Goal: Communication & Community: Participate in discussion

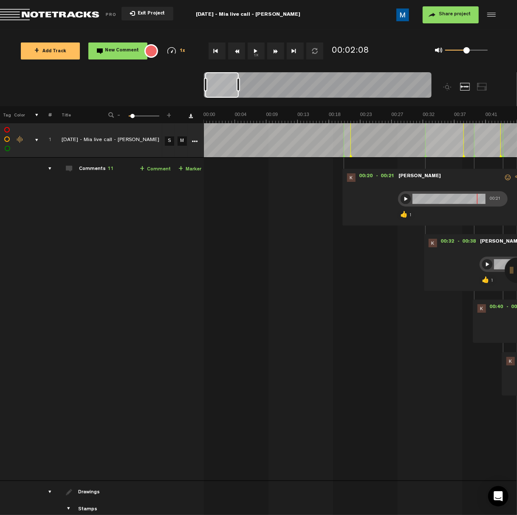
click at [254, 57] on button "1x" at bounding box center [256, 50] width 17 height 17
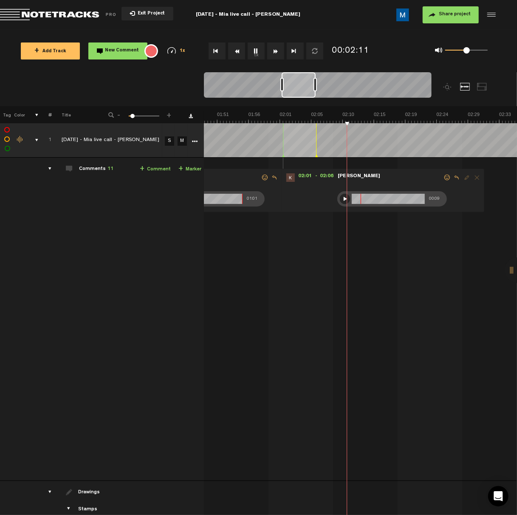
click at [255, 55] on button "1x" at bounding box center [256, 50] width 17 height 17
click at [255, 53] on button "1x" at bounding box center [256, 50] width 17 height 17
click at [346, 198] on div at bounding box center [345, 199] width 10 height 10
click at [446, 178] on span at bounding box center [447, 178] width 8 height 6
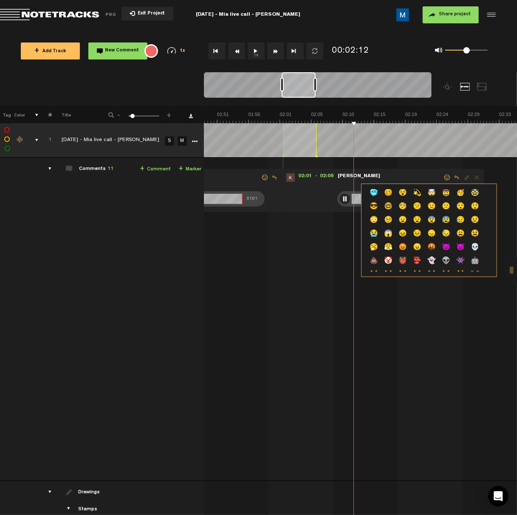
scroll to position [170, 0]
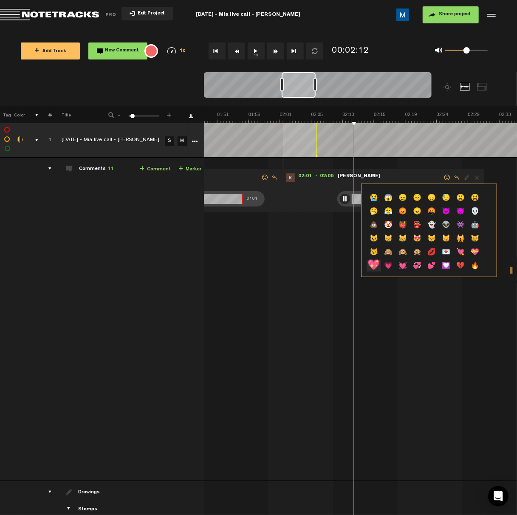
click at [376, 263] on p "💖" at bounding box center [374, 267] width 14 height 14
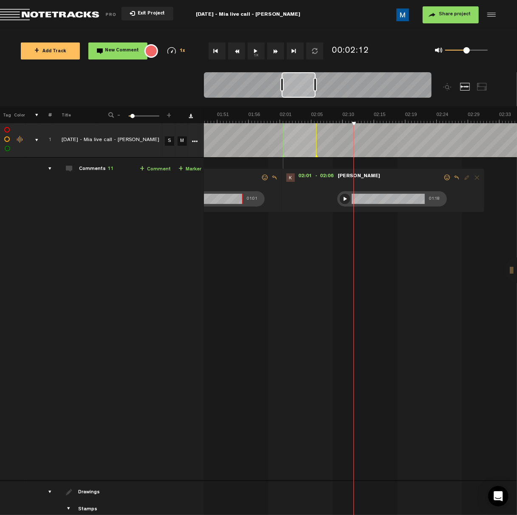
click at [255, 51] on button "1x" at bounding box center [256, 50] width 17 height 17
click at [276, 54] on button "Fast Forward" at bounding box center [275, 50] width 17 height 17
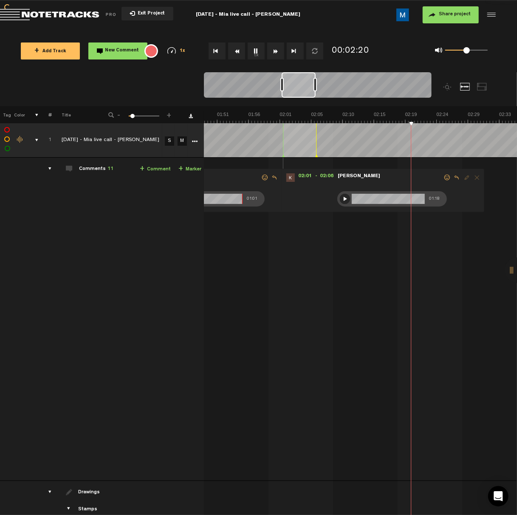
click at [276, 54] on button "Fast Forward" at bounding box center [275, 50] width 17 height 17
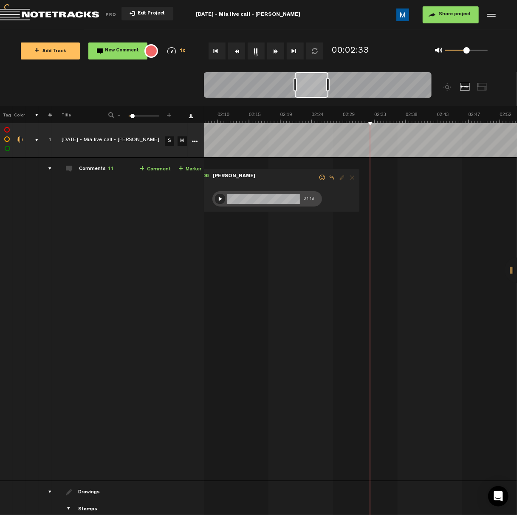
scroll to position [0, 864]
click at [276, 54] on button "Fast Forward" at bounding box center [275, 50] width 17 height 17
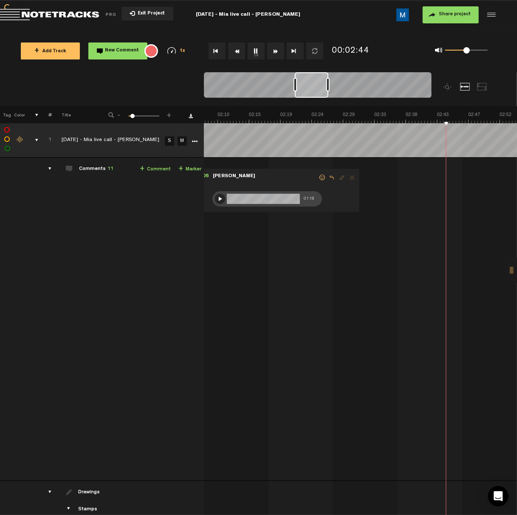
click at [276, 54] on button "Fast Forward" at bounding box center [275, 50] width 17 height 17
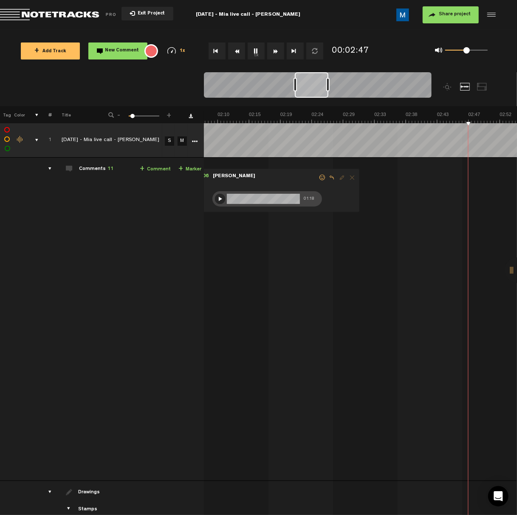
click at [276, 54] on button "Fast Forward" at bounding box center [275, 50] width 17 height 17
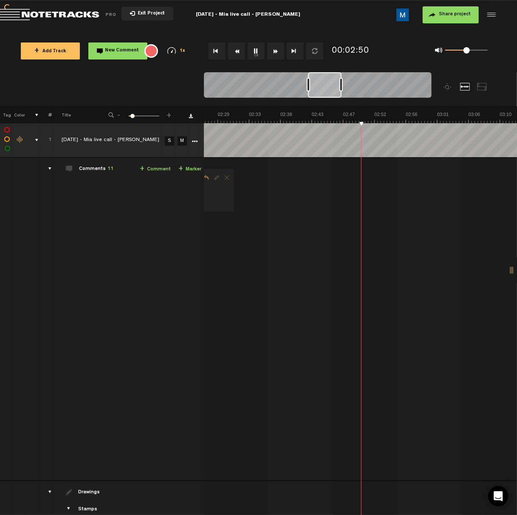
scroll to position [0, 989]
click at [276, 54] on button "Fast Forward" at bounding box center [275, 50] width 17 height 17
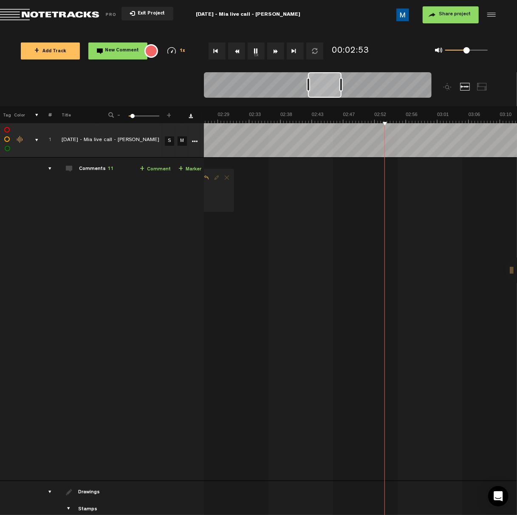
click at [276, 54] on button "Fast Forward" at bounding box center [275, 50] width 17 height 17
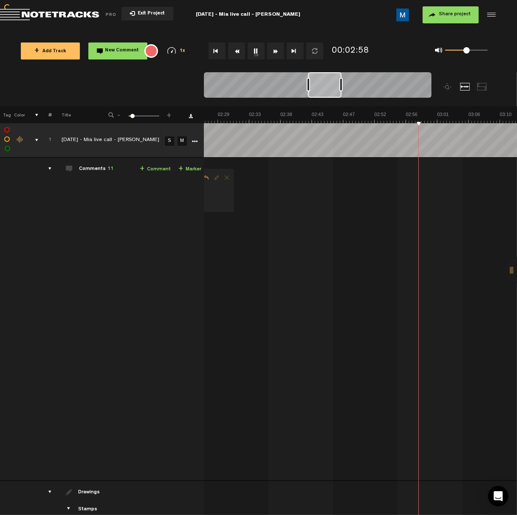
click at [276, 54] on button "Fast Forward" at bounding box center [275, 50] width 17 height 17
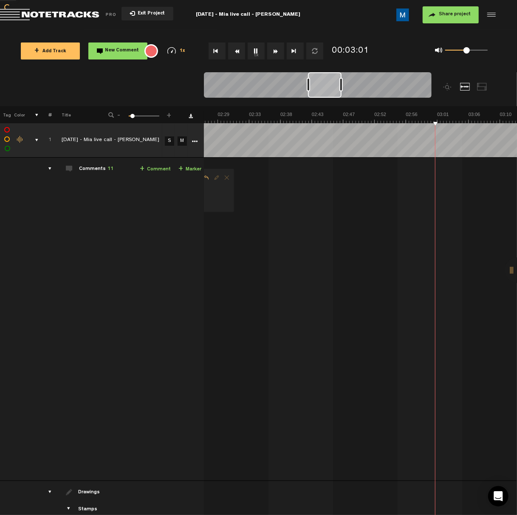
click at [276, 54] on button "Fast Forward" at bounding box center [275, 50] width 17 height 17
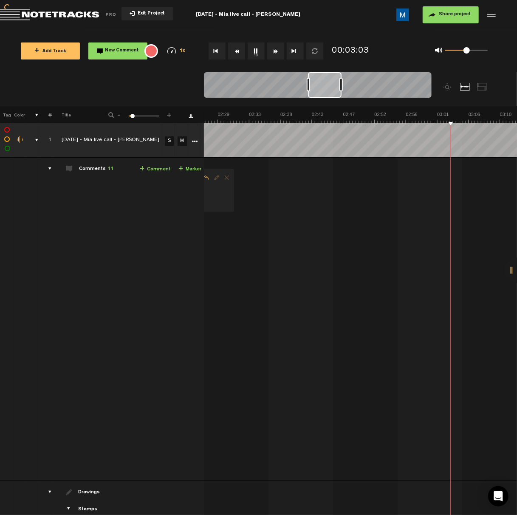
click at [276, 54] on button "Fast Forward" at bounding box center [275, 50] width 17 height 17
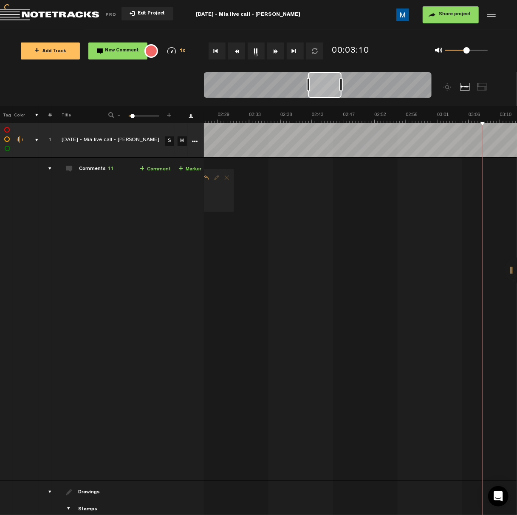
scroll to position [0, 1114]
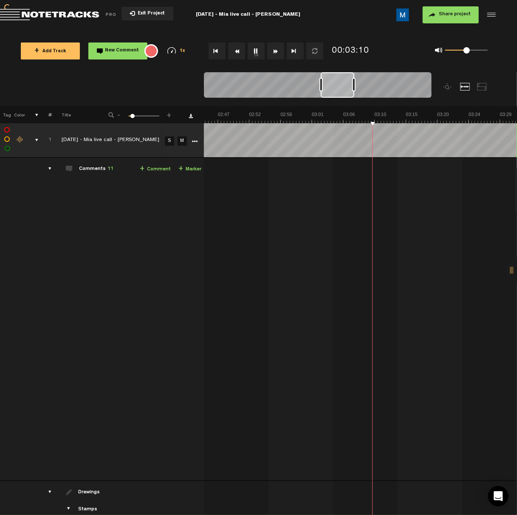
click at [276, 54] on button "Fast Forward" at bounding box center [275, 50] width 17 height 17
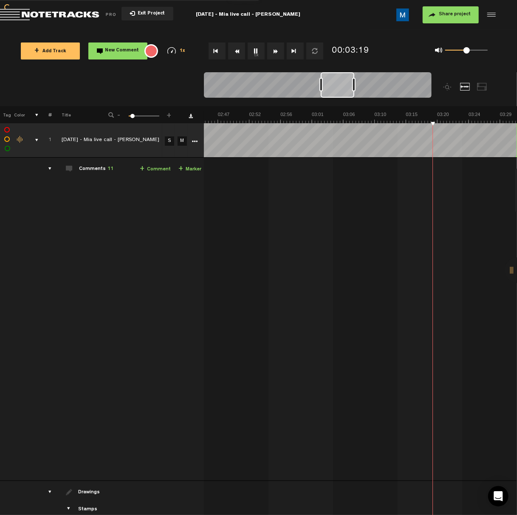
click at [276, 54] on button "Fast Forward" at bounding box center [275, 50] width 17 height 17
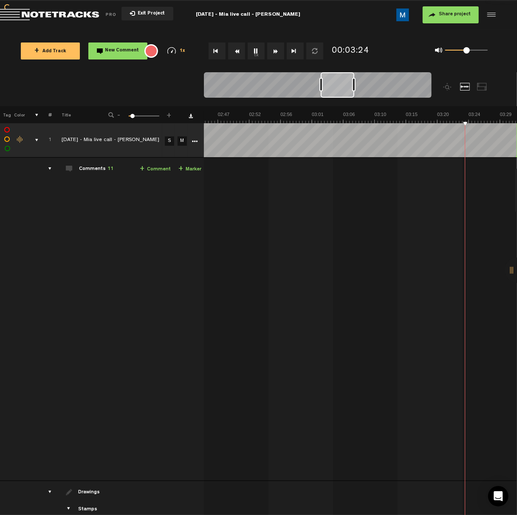
click at [276, 54] on button "Fast Forward" at bounding box center [275, 50] width 17 height 17
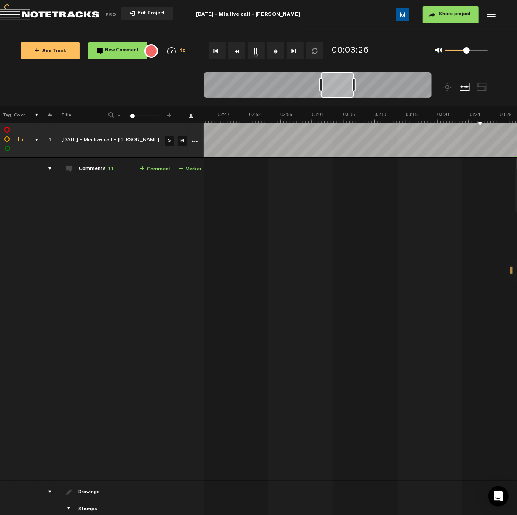
click at [276, 54] on button "Fast Forward" at bounding box center [275, 50] width 17 height 17
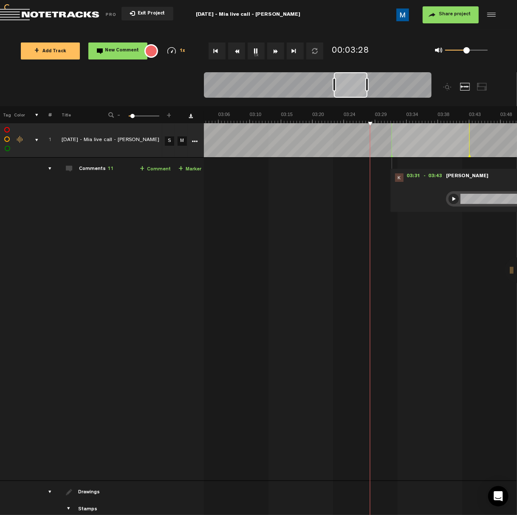
scroll to position [0, 1239]
click at [276, 54] on button "Fast Forward" at bounding box center [275, 50] width 17 height 17
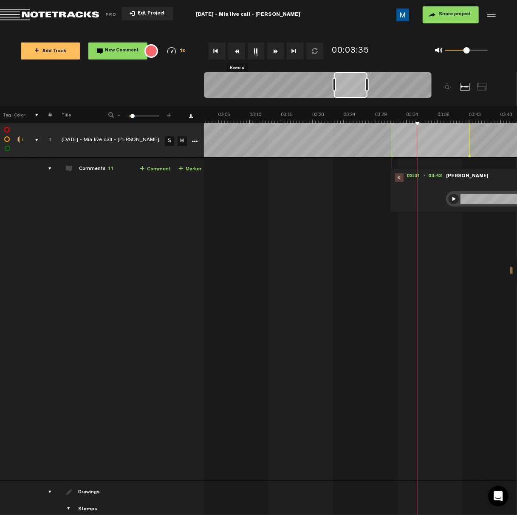
click at [240, 53] on button "Rewind" at bounding box center [236, 50] width 17 height 17
click at [254, 52] on button "1x" at bounding box center [256, 50] width 17 height 17
click at [450, 201] on div at bounding box center [454, 199] width 10 height 10
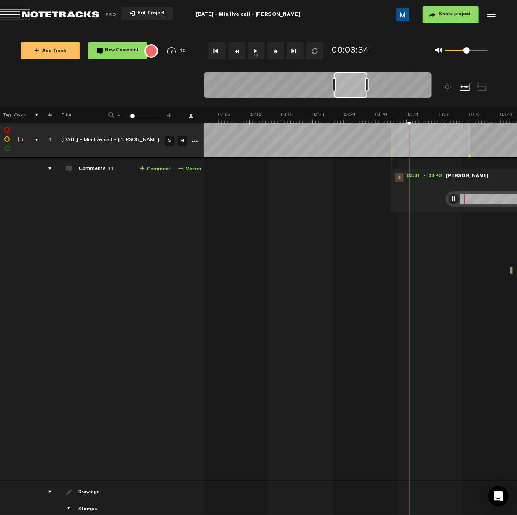
scroll to position [0, 7]
click at [291, 53] on button "Go to end" at bounding box center [295, 50] width 17 height 17
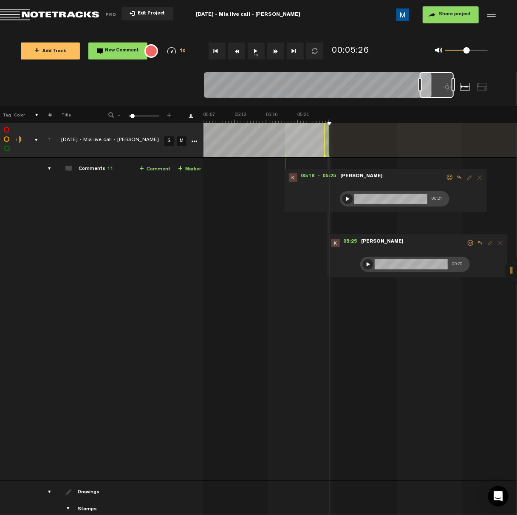
click at [342, 201] on div at bounding box center [347, 199] width 10 height 10
click at [342, 200] on div at bounding box center [347, 199] width 10 height 10
click at [235, 52] on button "Rewind" at bounding box center [236, 50] width 17 height 17
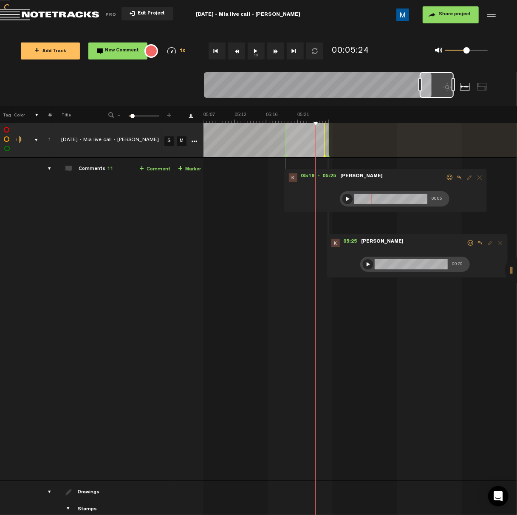
click at [235, 52] on button "Rewind" at bounding box center [236, 50] width 17 height 17
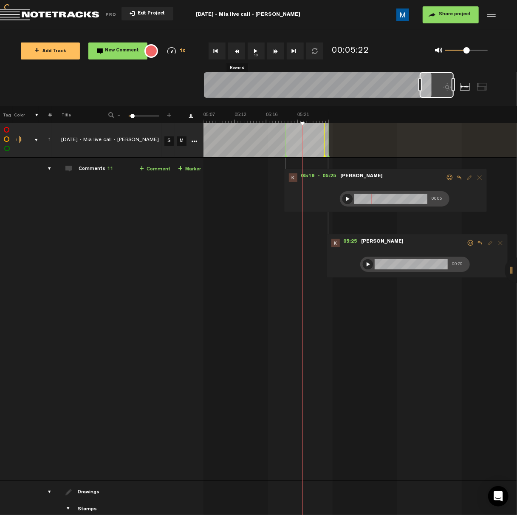
click at [235, 52] on button "Rewind" at bounding box center [236, 50] width 17 height 17
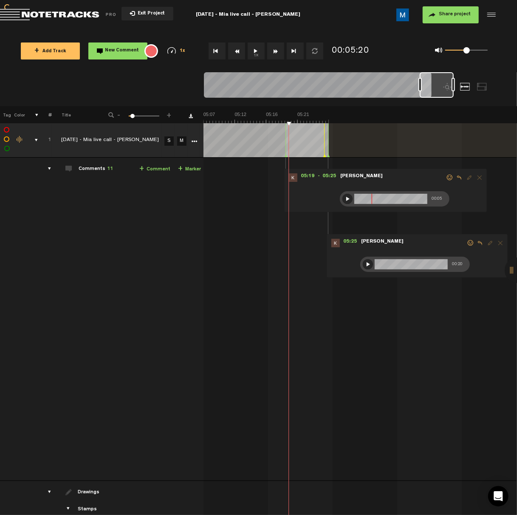
click at [235, 52] on button "Rewind" at bounding box center [236, 50] width 17 height 17
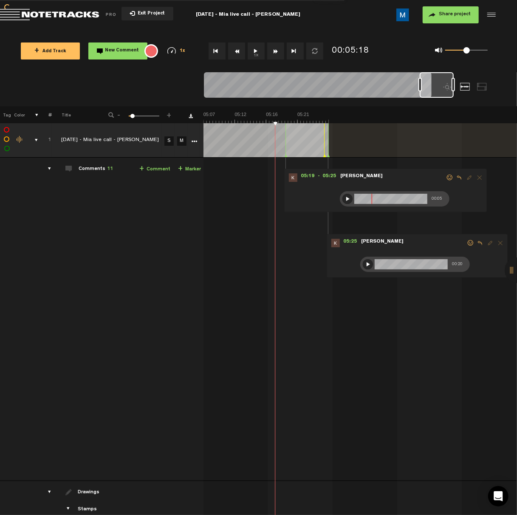
click at [235, 52] on button "Rewind" at bounding box center [236, 50] width 17 height 17
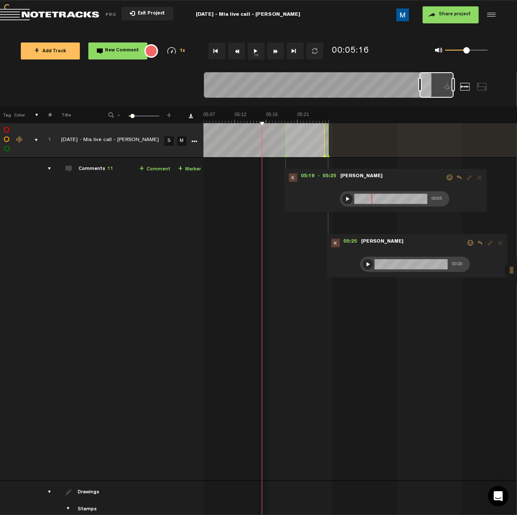
click at [235, 52] on button "Rewind" at bounding box center [236, 50] width 17 height 17
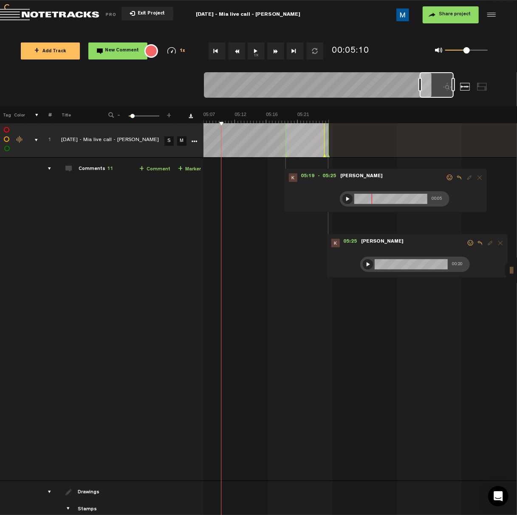
click at [235, 52] on button "Rewind" at bounding box center [236, 50] width 17 height 17
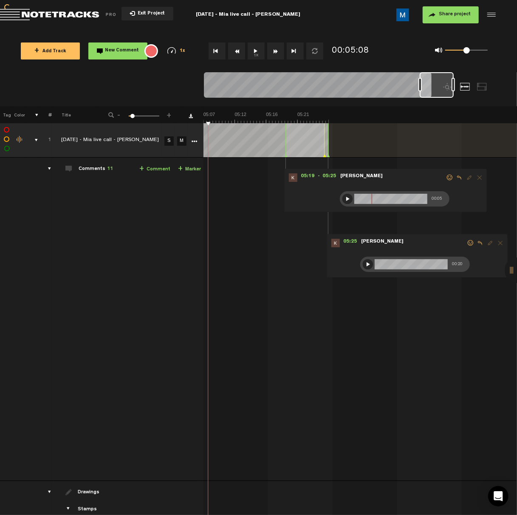
click at [235, 52] on button "Rewind" at bounding box center [236, 50] width 17 height 17
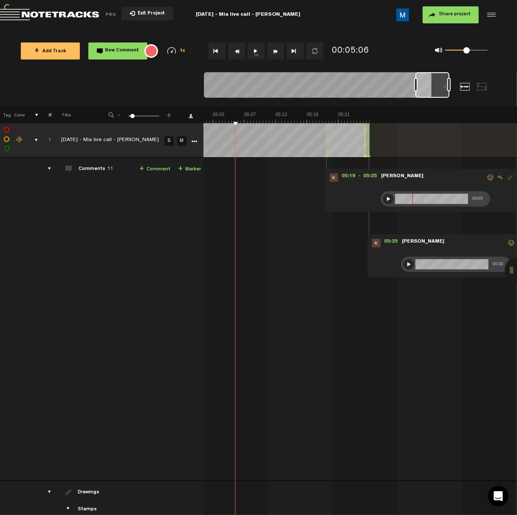
scroll to position [0, 2028]
click at [235, 52] on button "Rewind" at bounding box center [236, 50] width 17 height 17
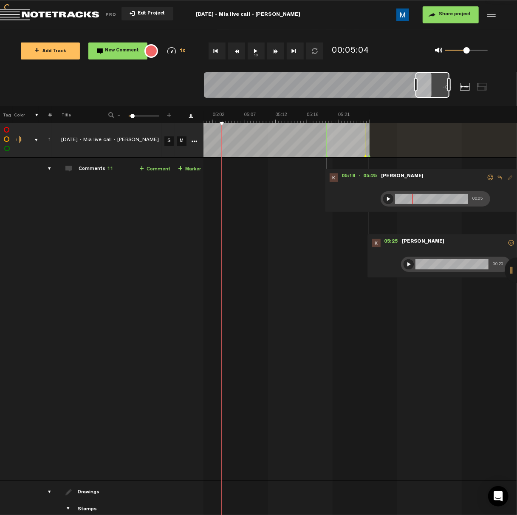
click at [235, 52] on button "Rewind" at bounding box center [236, 50] width 17 height 17
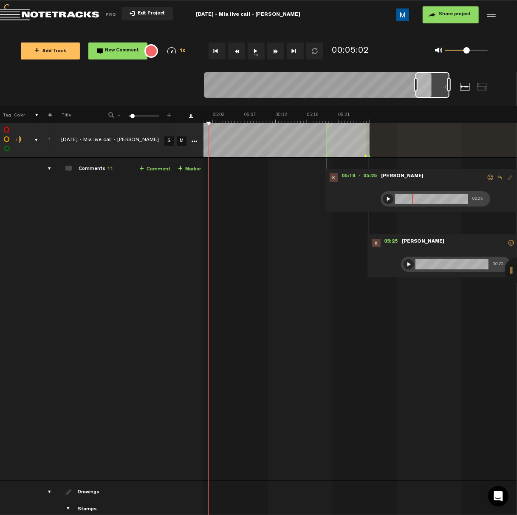
click at [235, 52] on button "Rewind" at bounding box center [236, 50] width 17 height 17
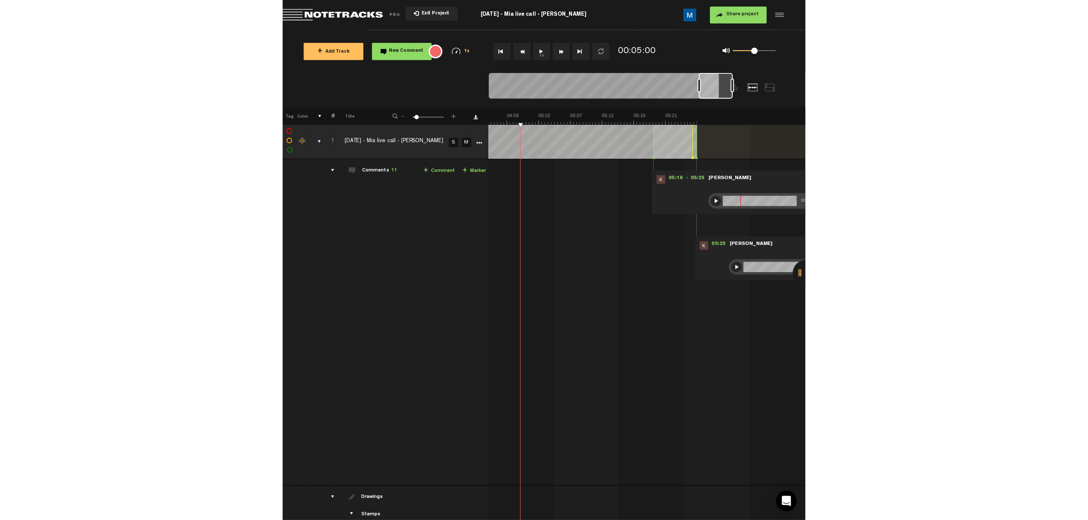
scroll to position [0, 1988]
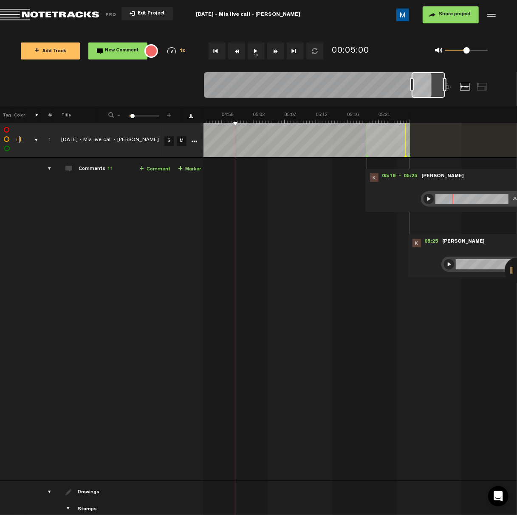
click at [275, 53] on button "Fast Forward" at bounding box center [275, 50] width 17 height 17
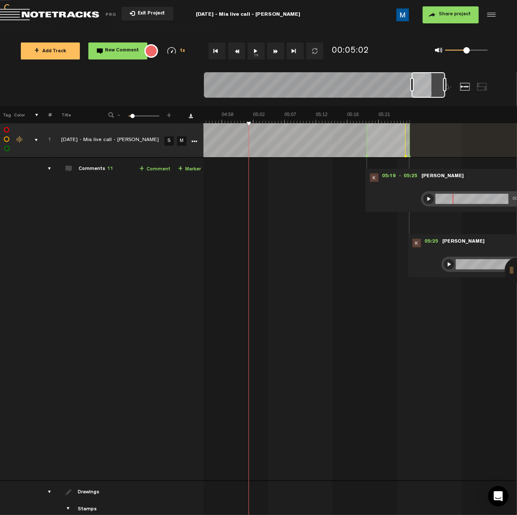
click at [275, 53] on button "Fast Forward" at bounding box center [275, 50] width 17 height 17
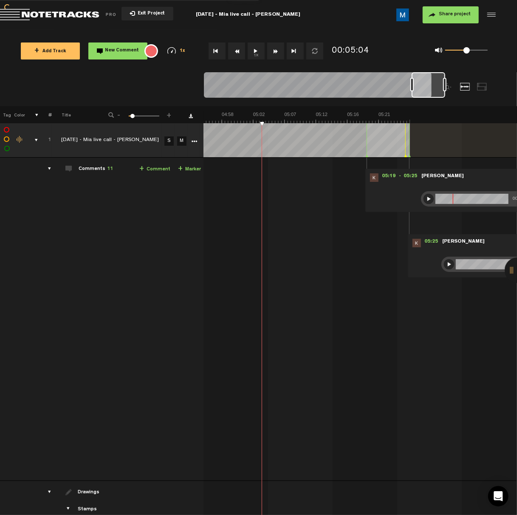
click at [275, 53] on button "Fast Forward" at bounding box center [275, 50] width 17 height 17
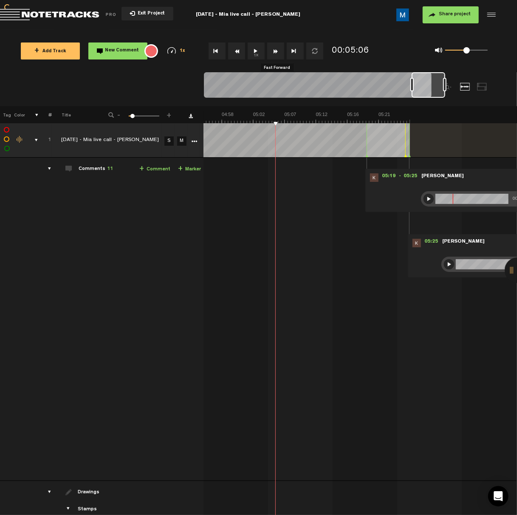
click at [275, 53] on button "Fast Forward" at bounding box center [275, 50] width 17 height 17
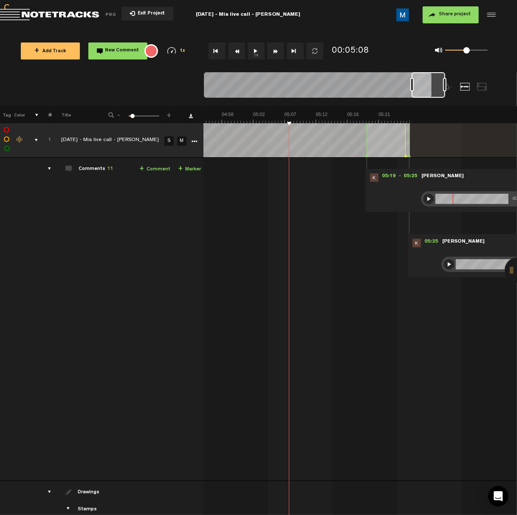
click at [275, 53] on button "Fast Forward" at bounding box center [275, 50] width 17 height 17
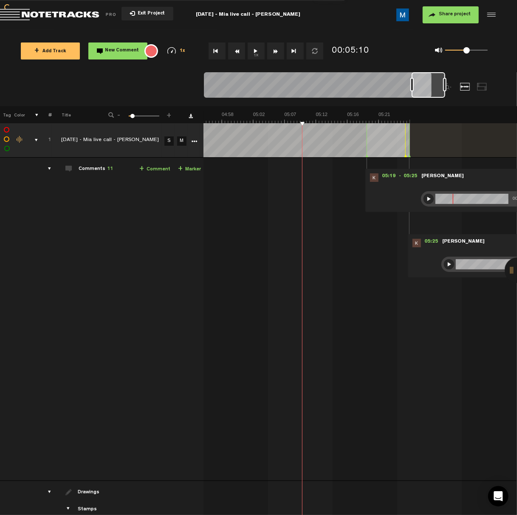
click at [275, 53] on button "Fast Forward" at bounding box center [275, 50] width 17 height 17
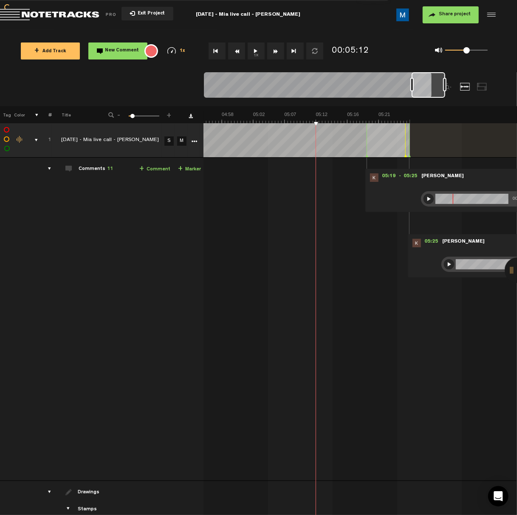
click at [275, 53] on button "Fast Forward" at bounding box center [275, 50] width 17 height 17
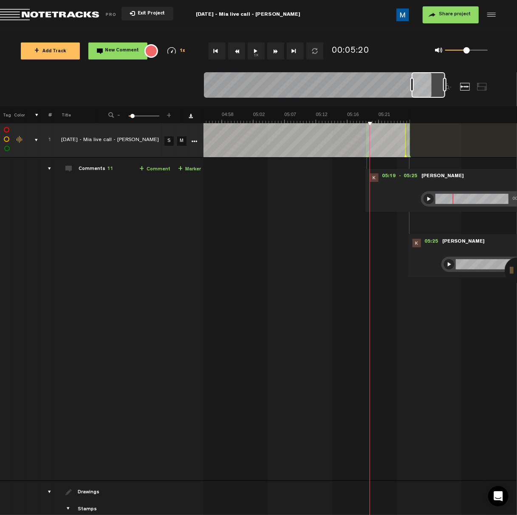
click at [275, 53] on button "Fast Forward" at bounding box center [275, 50] width 17 height 17
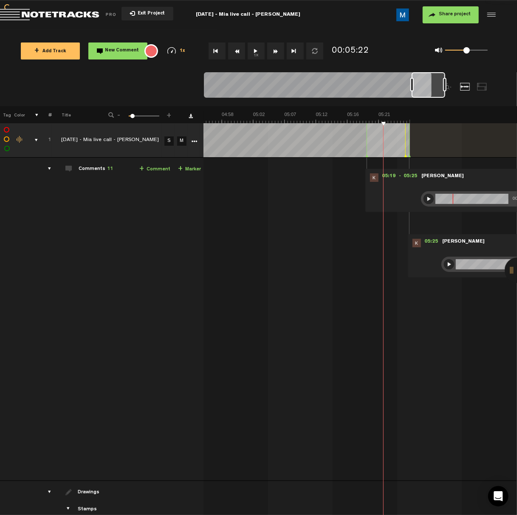
click at [275, 53] on button "Fast Forward" at bounding box center [275, 50] width 17 height 17
click at [444, 266] on div at bounding box center [449, 264] width 10 height 10
click at [276, 51] on button "Fast Forward" at bounding box center [275, 50] width 17 height 17
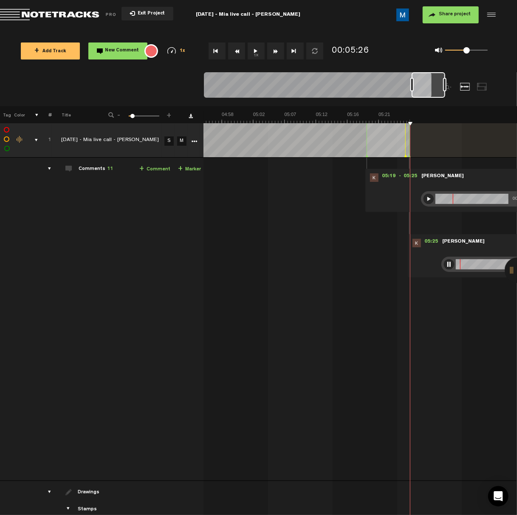
click at [276, 51] on button "Fast Forward" at bounding box center [275, 50] width 17 height 17
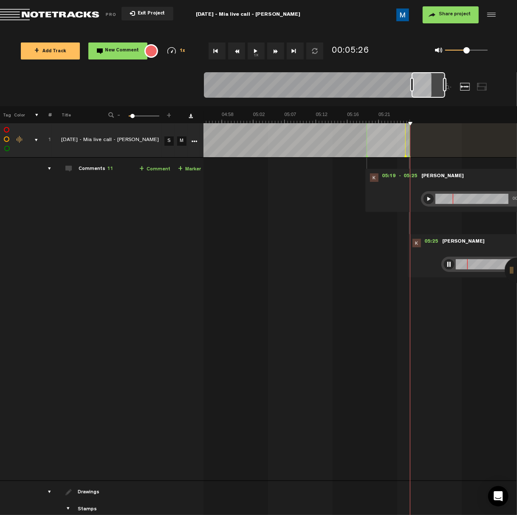
click at [275, 50] on button "Fast Forward" at bounding box center [275, 50] width 17 height 17
click at [424, 200] on div at bounding box center [429, 199] width 10 height 10
click at [445, 263] on div at bounding box center [449, 264] width 10 height 10
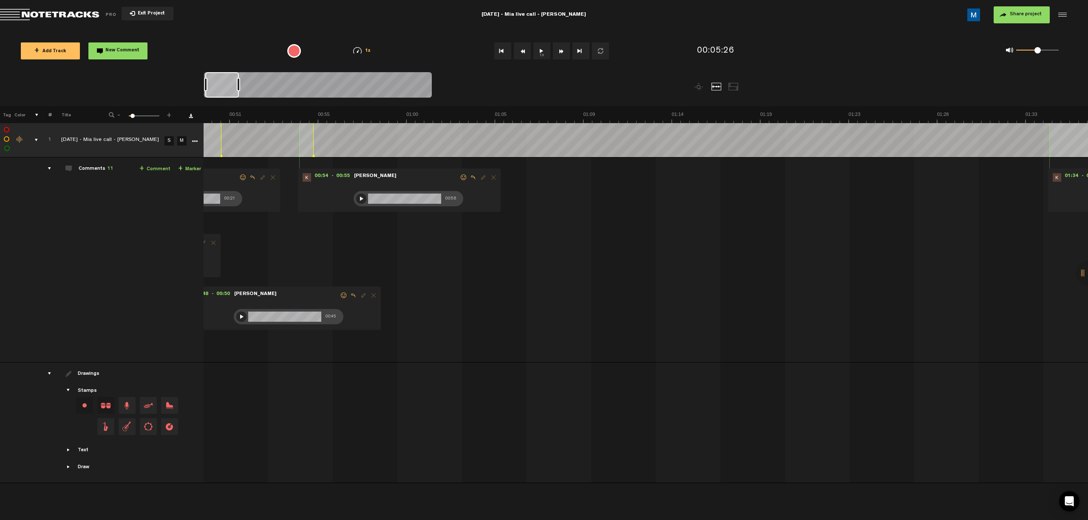
scroll to position [0, 0]
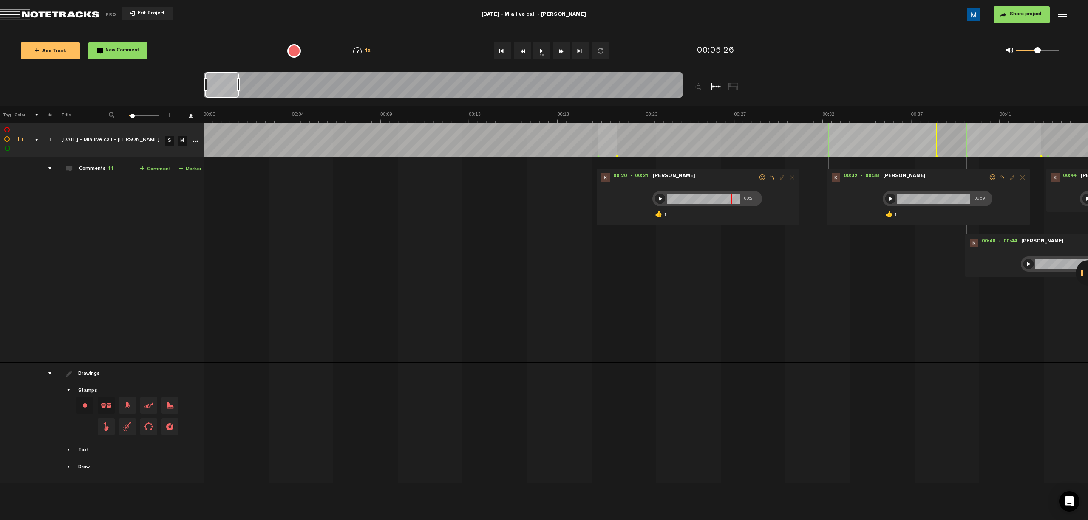
click at [517, 51] on button "Fast Forward" at bounding box center [561, 50] width 17 height 17
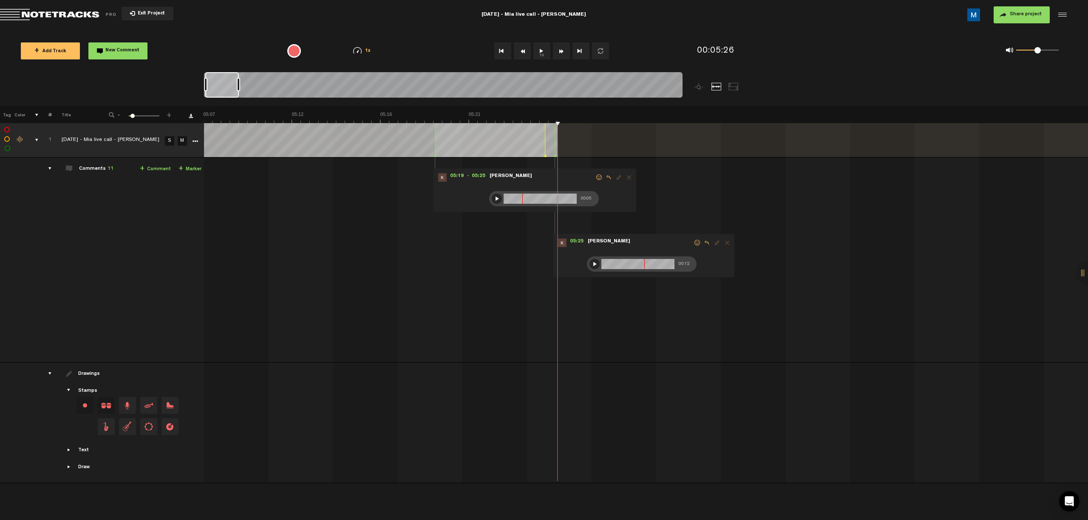
scroll to position [0, 5835]
click at [517, 51] on button "Fast Forward" at bounding box center [561, 50] width 17 height 17
click at [517, 266] on div at bounding box center [594, 264] width 10 height 10
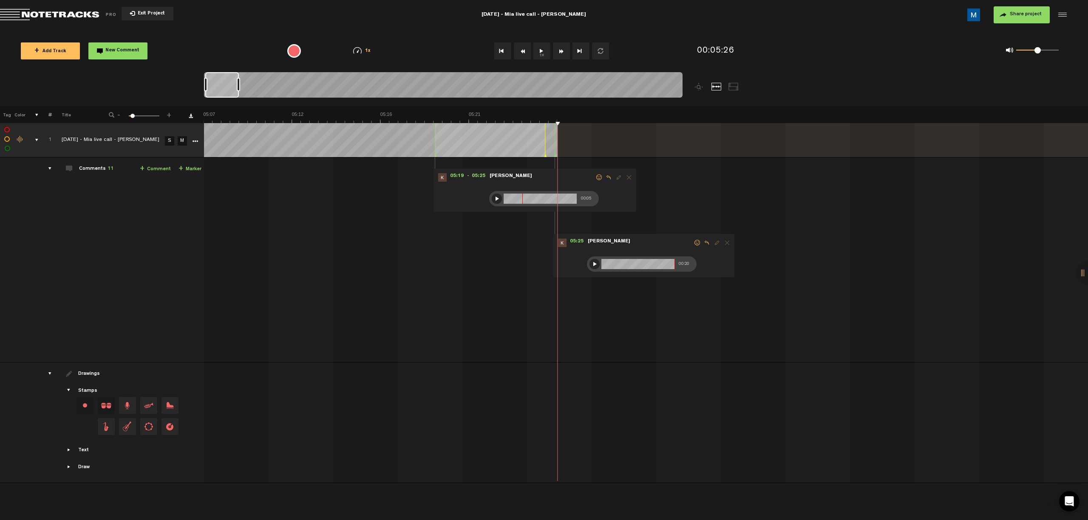
click at [517, 262] on div at bounding box center [594, 264] width 10 height 10
click at [517, 240] on span at bounding box center [697, 243] width 8 height 6
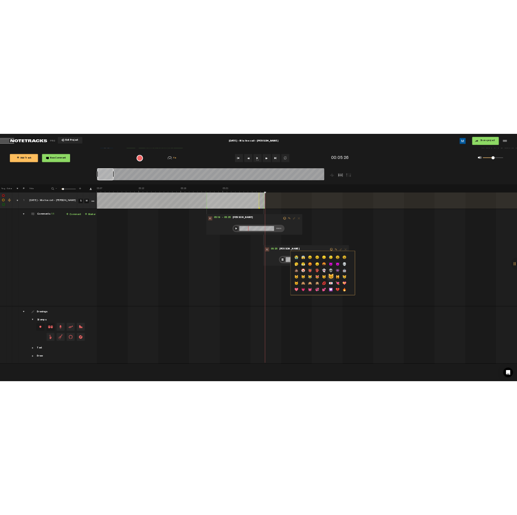
scroll to position [0, 0]
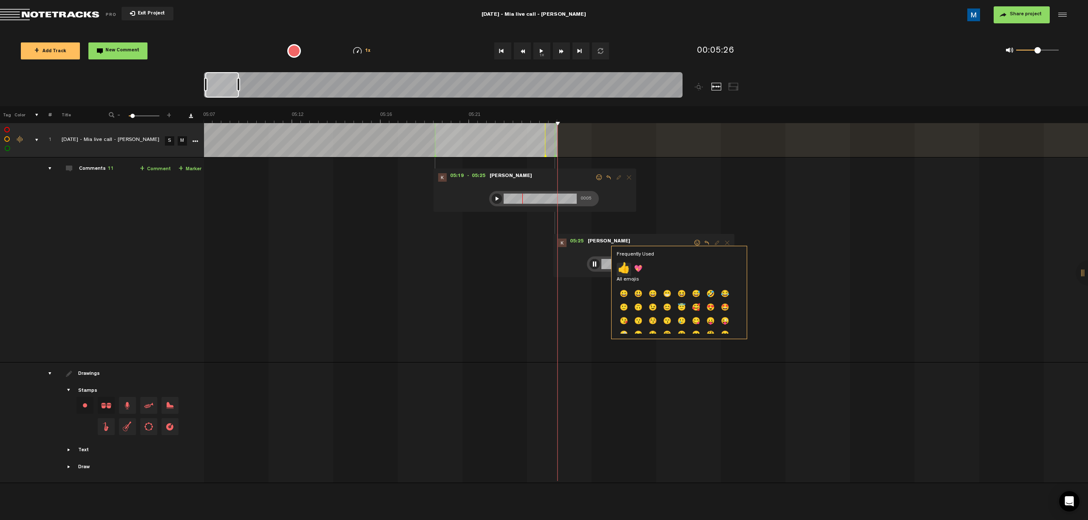
click at [517, 268] on p "👍" at bounding box center [623, 270] width 14 height 14
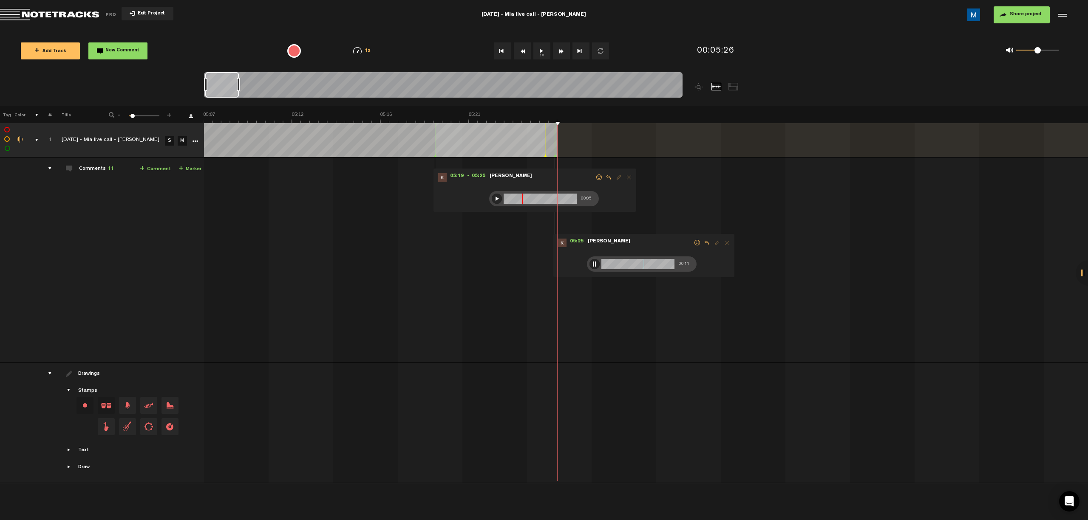
click at [517, 179] on span at bounding box center [599, 178] width 8 height 6
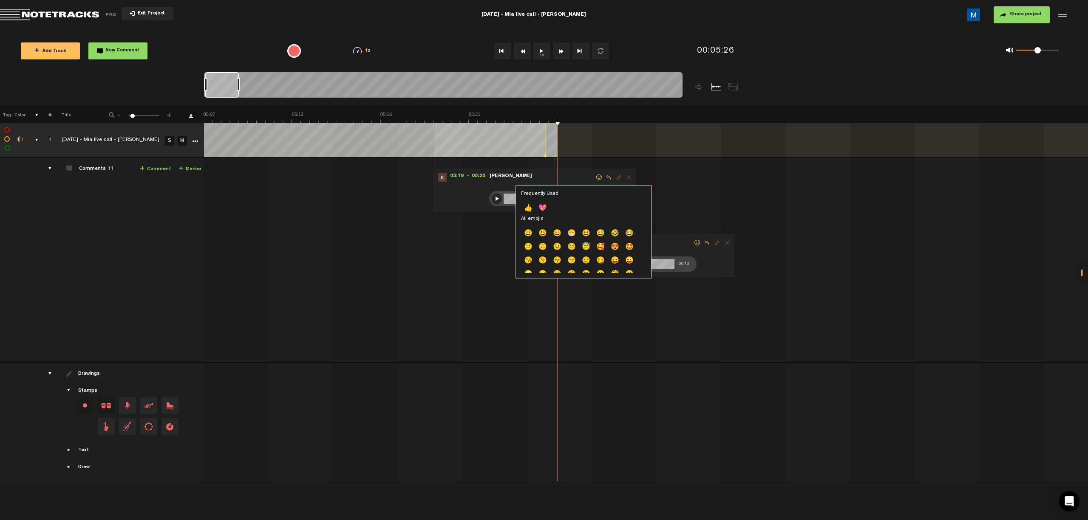
click at [517, 200] on td "[PHONE_NUMBER][DATE] - [PERSON_NAME] live call - [PERSON_NAME] [DATE] - [PERSON…" at bounding box center [646, 260] width 884 height 205
click at [24, 8] on md-toolbar "Exit Project [DATE] - [PERSON_NAME] live call - [PERSON_NAME] Share project Sav…" at bounding box center [544, 15] width 1088 height 30
click at [17, 19] on span "Return to Project List" at bounding box center [59, 15] width 119 height 12
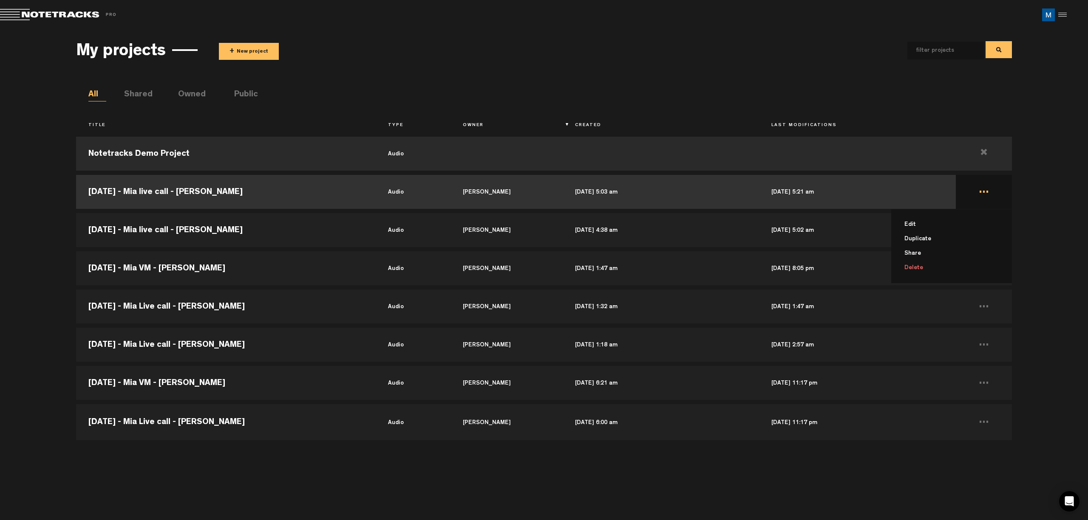
click at [517, 196] on td "... Edit Duplicate Share Delete" at bounding box center [984, 192] width 56 height 38
click at [517, 192] on td "..." at bounding box center [984, 192] width 56 height 38
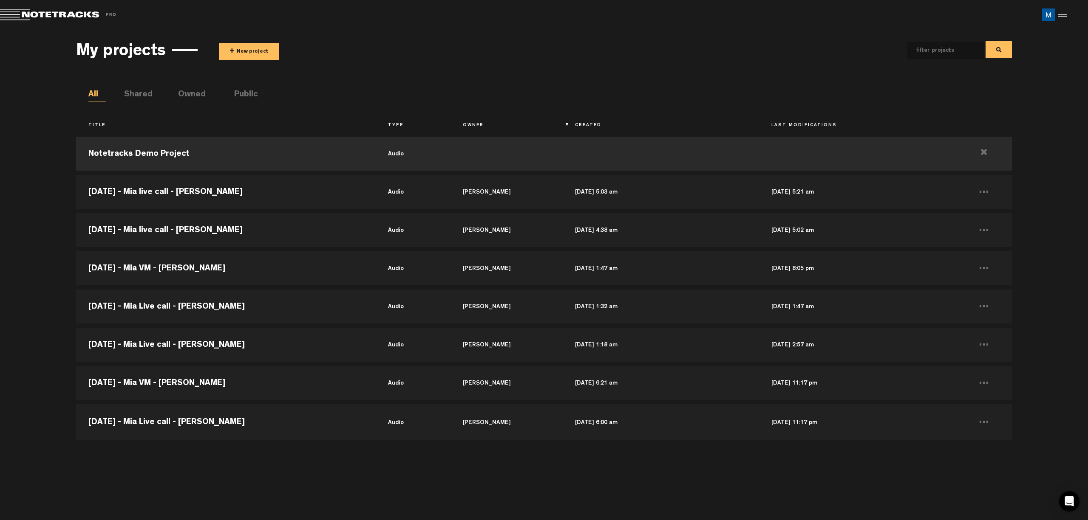
click at [517, 69] on div "My projects + New project All Shared Owned Public Title Type Owner Created Last…" at bounding box center [544, 273] width 936 height 478
